Goal: Task Accomplishment & Management: Manage account settings

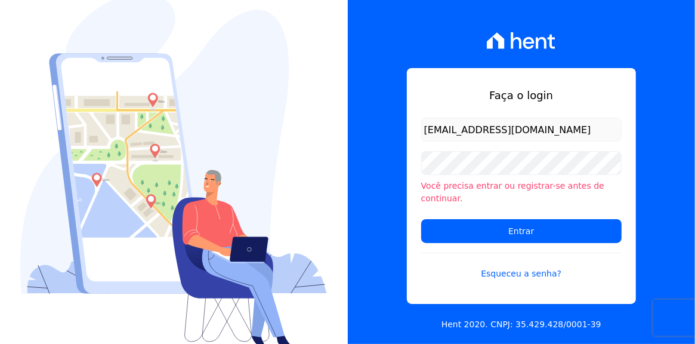
click at [515, 219] on input "Entrar" at bounding box center [521, 231] width 200 height 24
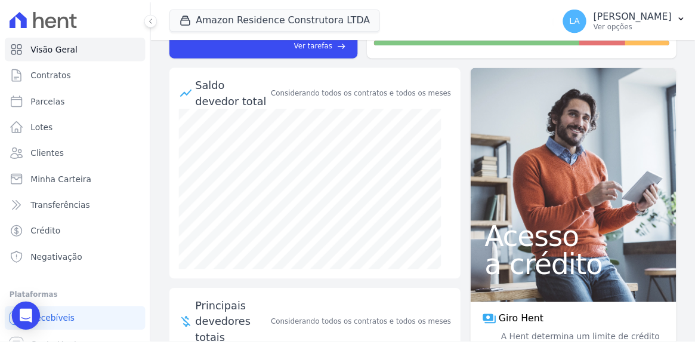
scroll to position [18, 0]
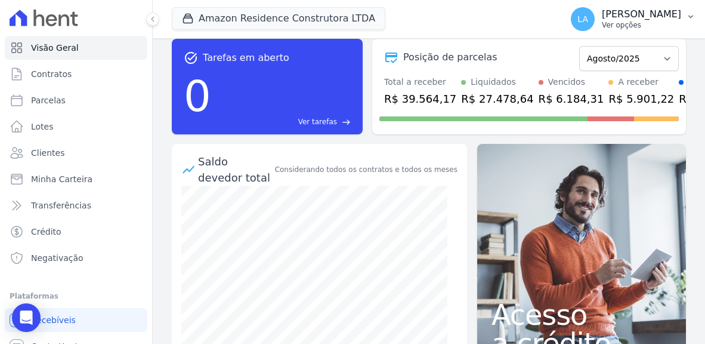
click at [690, 18] on icon "button" at bounding box center [691, 17] width 10 height 10
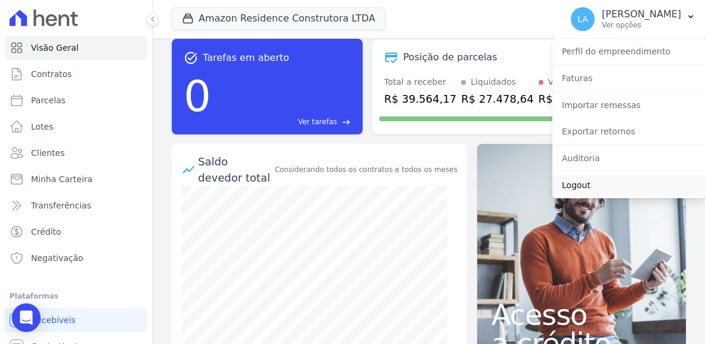
click at [576, 188] on link "Logout" at bounding box center [628, 184] width 153 height 21
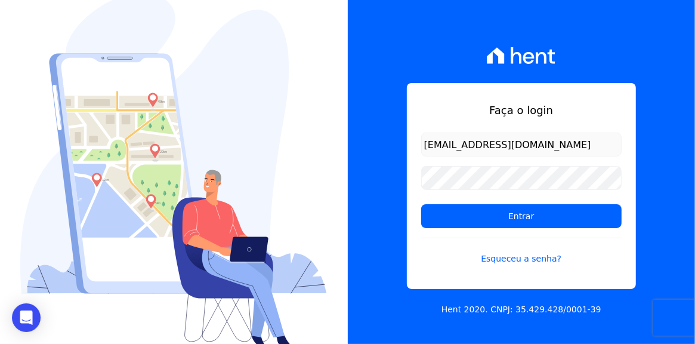
type input "[EMAIL_ADDRESS][DOMAIN_NAME]"
